Goal: Information Seeking & Learning: Learn about a topic

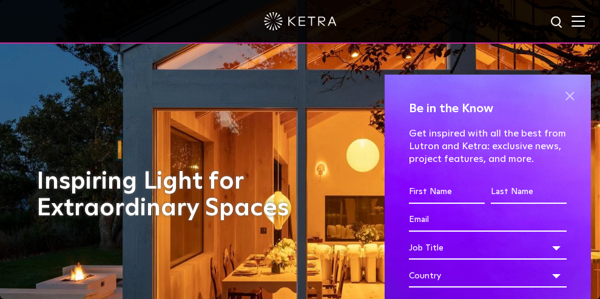
click at [565, 95] on span at bounding box center [570, 96] width 18 height 18
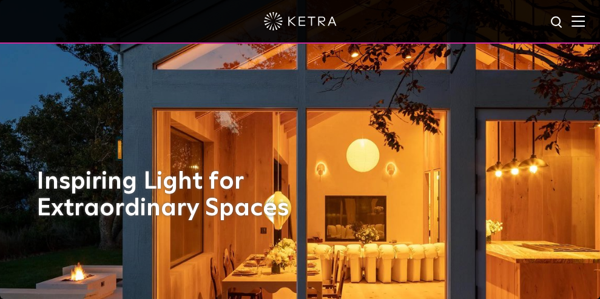
click at [577, 19] on img at bounding box center [578, 21] width 13 height 12
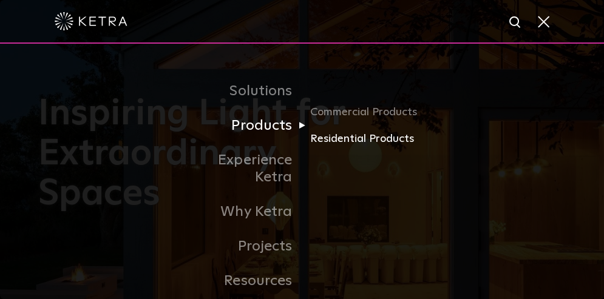
click at [336, 141] on link "Residential Products" at bounding box center [367, 139] width 117 height 18
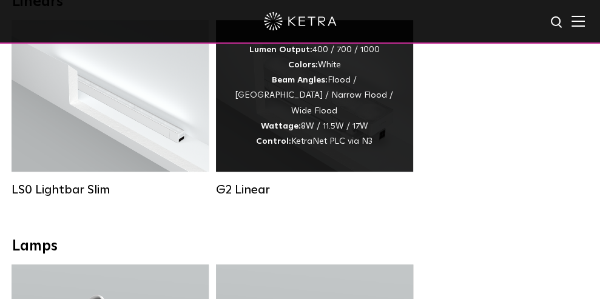
scroll to position [608, 0]
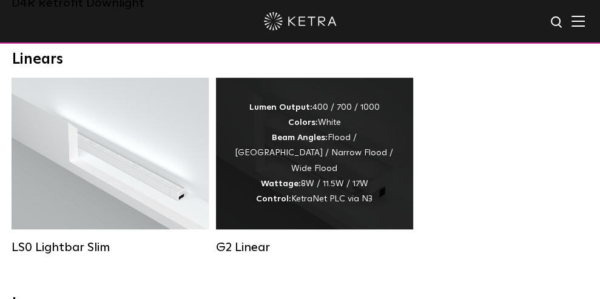
click at [368, 217] on div "Lumen Output: 400 / 700 / 1000 Colors: White Beam Angles: Flood / Graze / Narro…" at bounding box center [314, 154] width 197 height 152
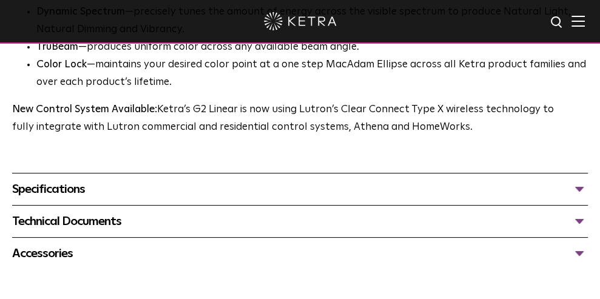
scroll to position [968, 0]
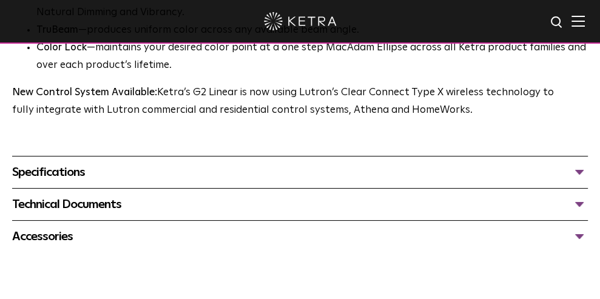
click at [81, 169] on div "Specifications" at bounding box center [300, 172] width 576 height 19
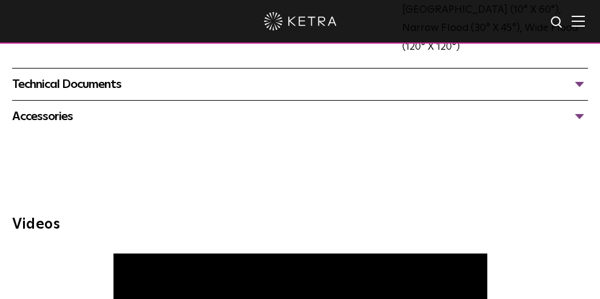
scroll to position [1275, 0]
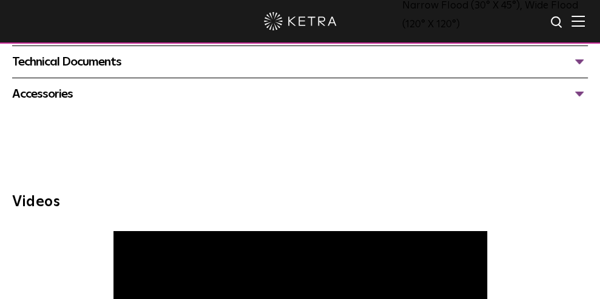
click at [580, 59] on div "Technical Documents" at bounding box center [300, 61] width 576 height 19
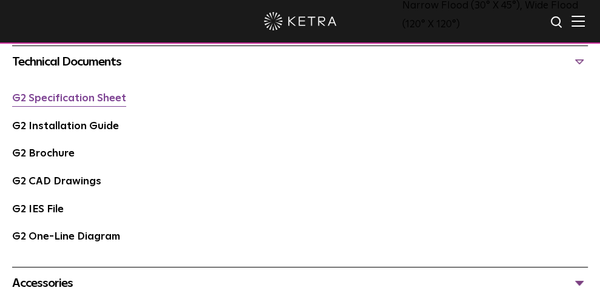
click at [75, 94] on link "G2 Specification Sheet" at bounding box center [69, 98] width 114 height 10
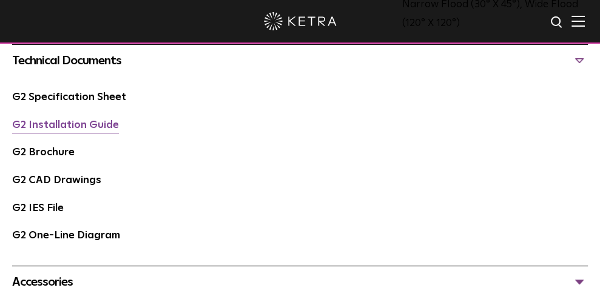
click at [57, 126] on link "G2 Installation Guide" at bounding box center [65, 125] width 107 height 10
